Goal: Transaction & Acquisition: Book appointment/travel/reservation

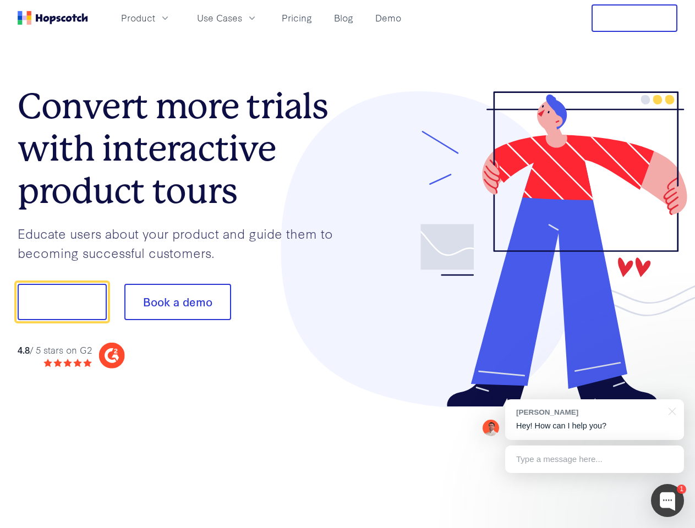
click at [348, 264] on div at bounding box center [513, 249] width 330 height 317
click at [155, 18] on span "Product" at bounding box center [138, 18] width 34 height 14
click at [242, 18] on span "Use Cases" at bounding box center [219, 18] width 45 height 14
click at [635, 18] on button "Free Trial" at bounding box center [635, 18] width 86 height 28
click at [62, 302] on button "Show me!" at bounding box center [62, 302] width 89 height 36
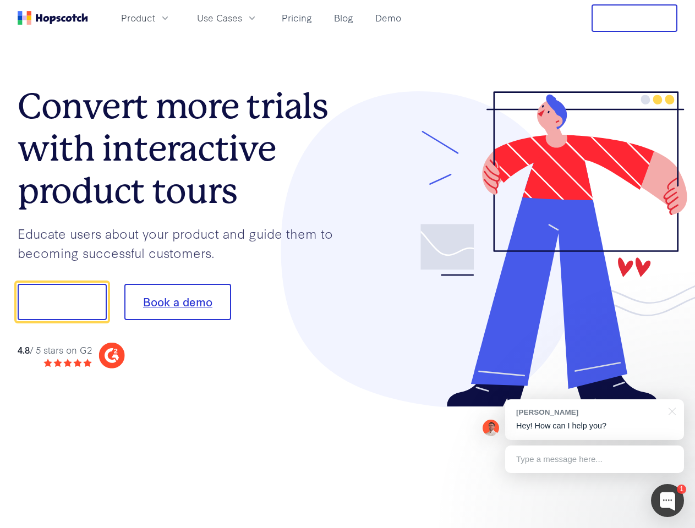
click at [177, 302] on button "Book a demo" at bounding box center [177, 302] width 107 height 36
click at [668, 501] on div at bounding box center [667, 500] width 33 height 33
click at [595, 420] on div "[PERSON_NAME] Hey! How can I help you?" at bounding box center [594, 420] width 179 height 41
click at [670, 411] on div at bounding box center [581, 375] width 206 height 220
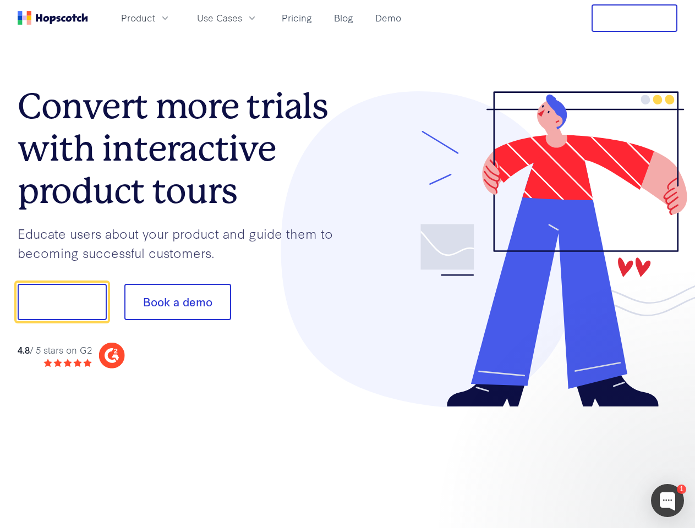
click at [595, 460] on div at bounding box center [581, 375] width 206 height 220
